Goal: Information Seeking & Learning: Learn about a topic

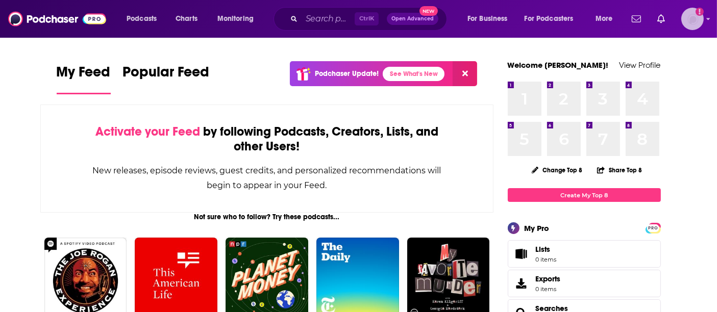
click at [699, 25] on img "Logged in as melalv21" at bounding box center [693, 19] width 22 height 22
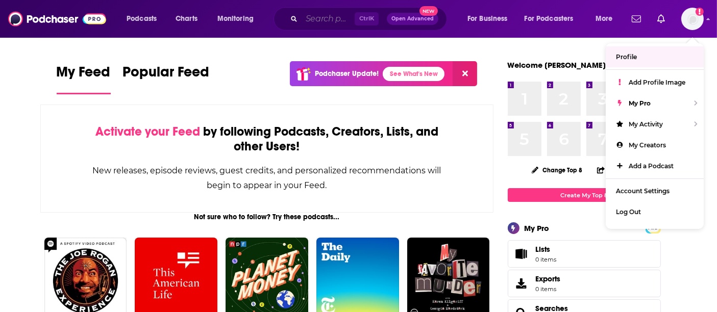
click at [319, 24] on input "Search podcasts, credits, & more..." at bounding box center [328, 19] width 53 height 16
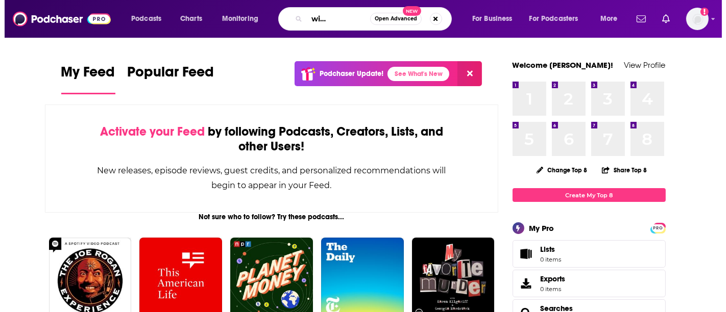
scroll to position [0, 41]
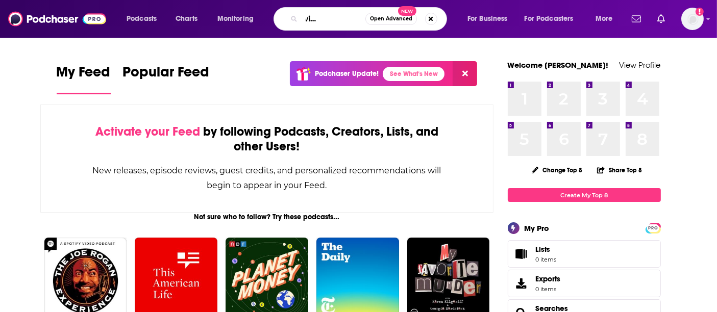
type input "bite back with [PERSON_NAME]"
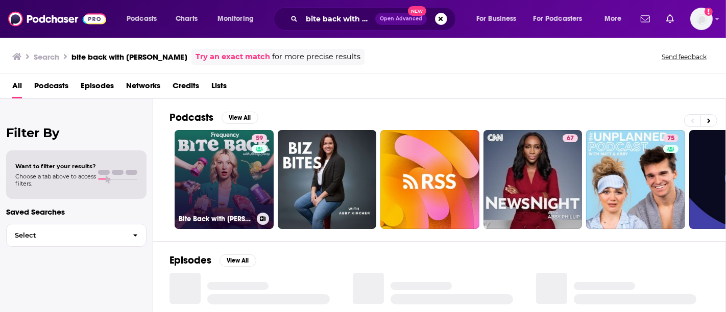
click at [210, 159] on link "59 Bite Back with [PERSON_NAME]" at bounding box center [224, 179] width 99 height 99
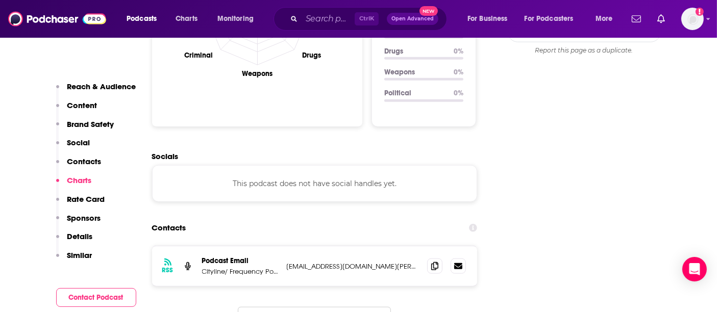
scroll to position [1059, 0]
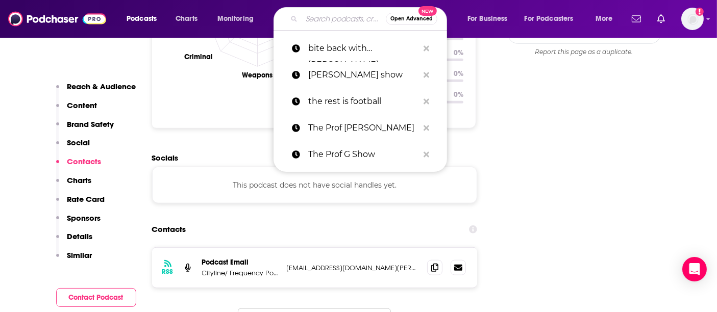
click at [308, 21] on input "Search podcasts, credits, & more..." at bounding box center [344, 19] width 84 height 16
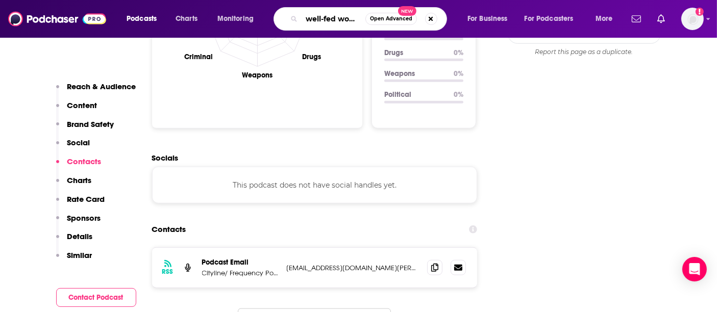
type input "well-fed women"
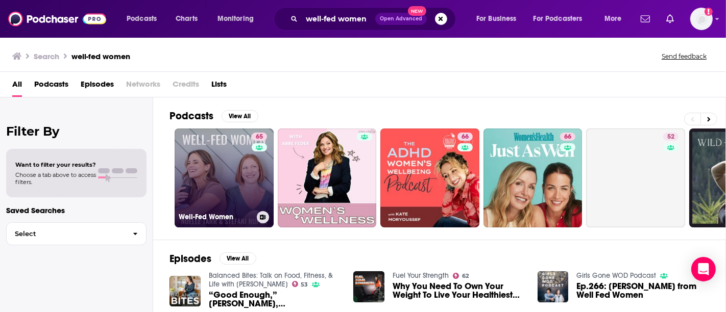
click at [201, 174] on link "65 Well-Fed Women" at bounding box center [224, 178] width 99 height 99
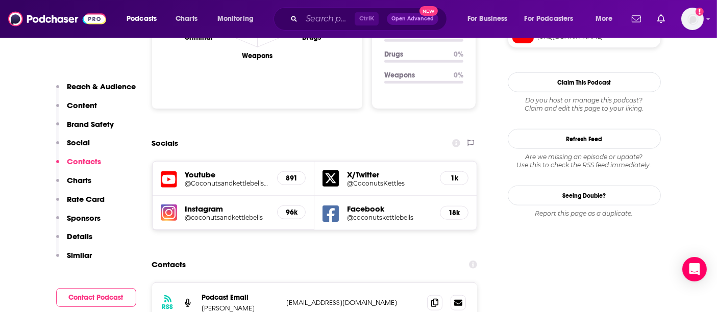
scroll to position [1134, 0]
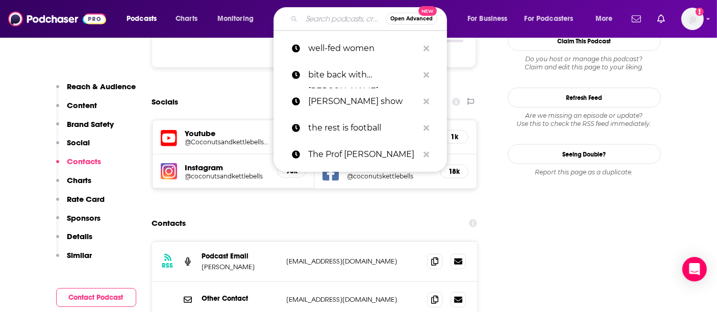
click at [308, 14] on input "Search podcasts, credits, & more..." at bounding box center [344, 19] width 84 height 16
type input "i"
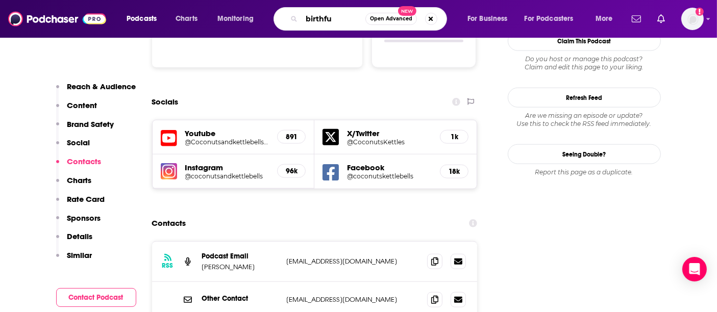
type input "birthful"
